Goal: Check status

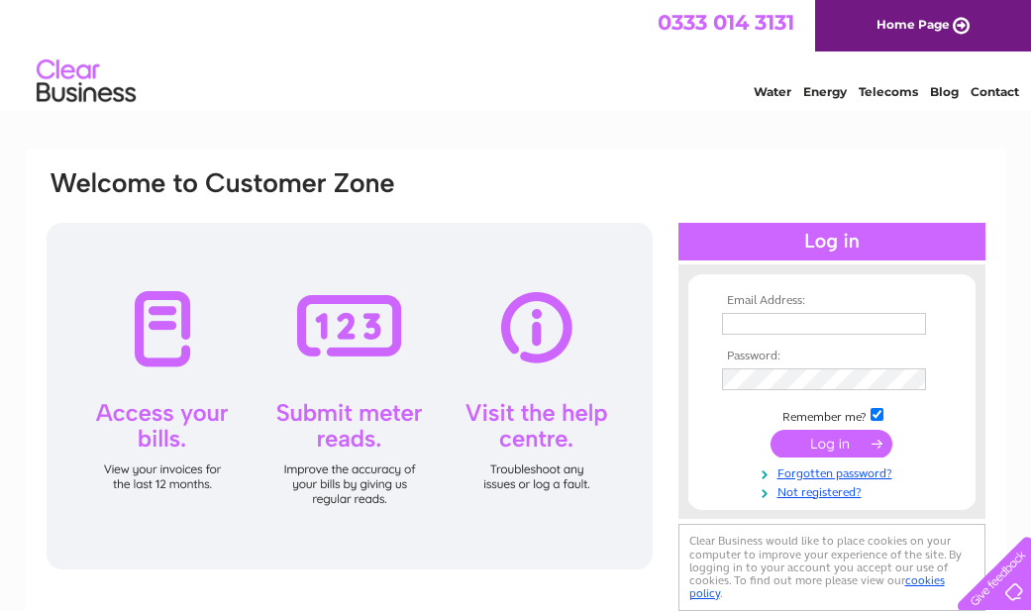
type input "[EMAIL_ADDRESS][DOMAIN_NAME]"
click at [826, 445] on input "submit" at bounding box center [831, 444] width 122 height 28
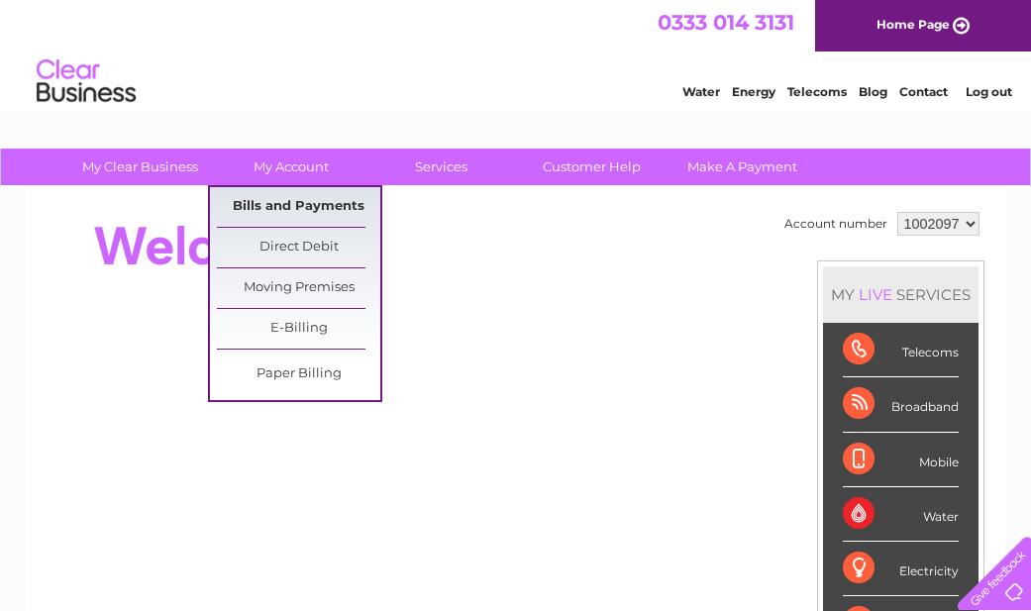
click at [294, 215] on link "Bills and Payments" at bounding box center [298, 207] width 163 height 40
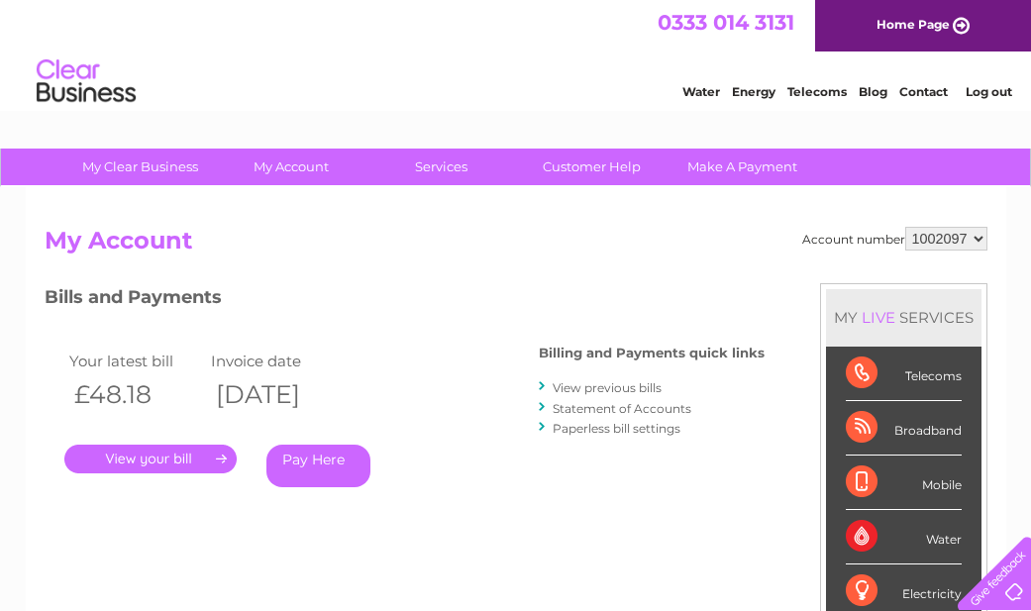
click at [163, 462] on link "." at bounding box center [150, 458] width 172 height 29
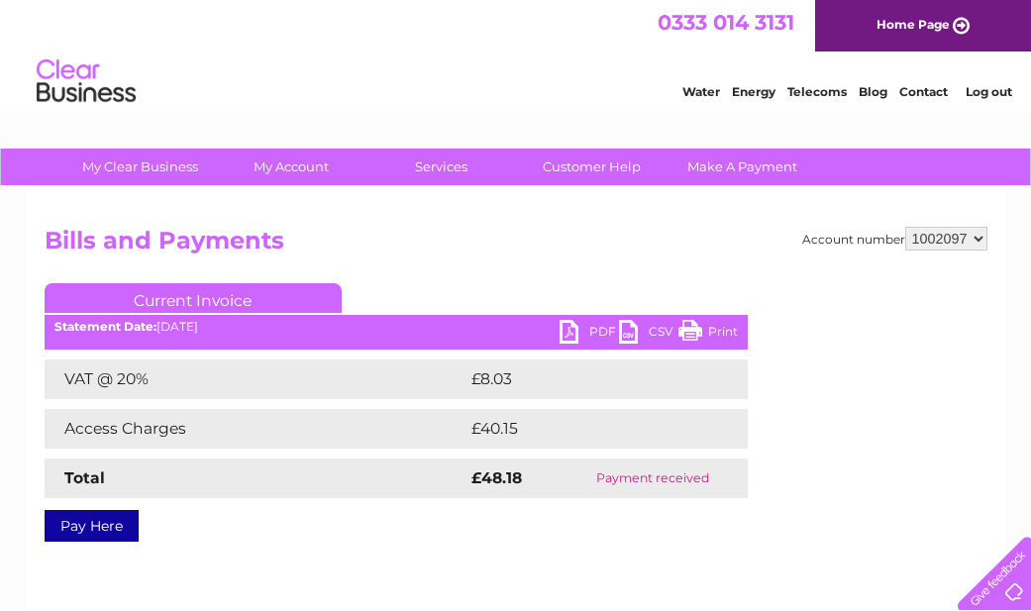
click at [597, 322] on link "PDF" at bounding box center [588, 334] width 59 height 29
